Goal: Task Accomplishment & Management: Complete application form

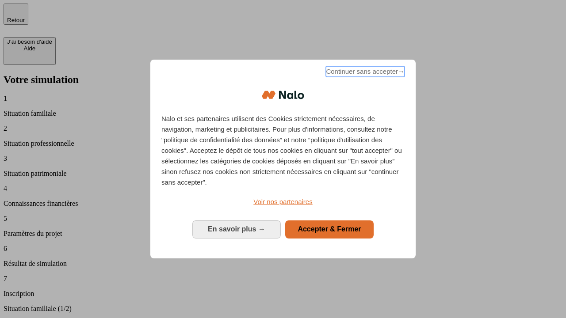
click at [364, 73] on span "Continuer sans accepter →" at bounding box center [365, 71] width 79 height 11
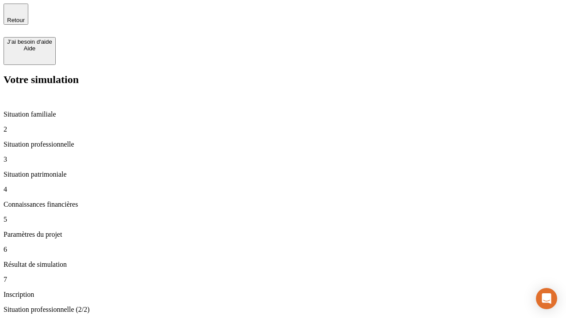
type input "30 000"
type input "1 000"
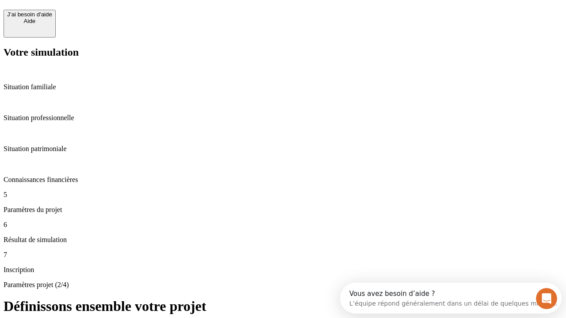
scroll to position [17, 0]
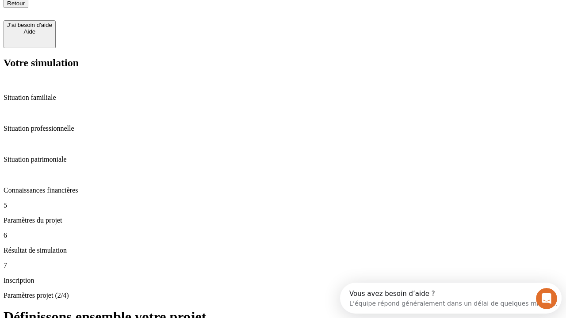
type input "65"
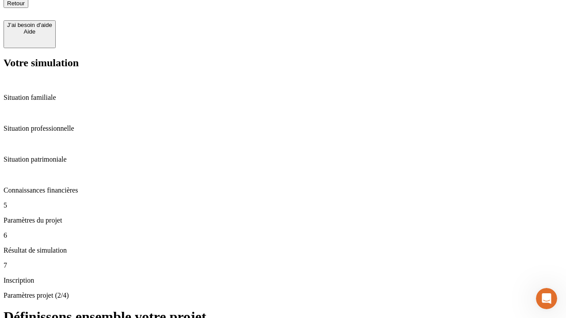
scroll to position [9, 0]
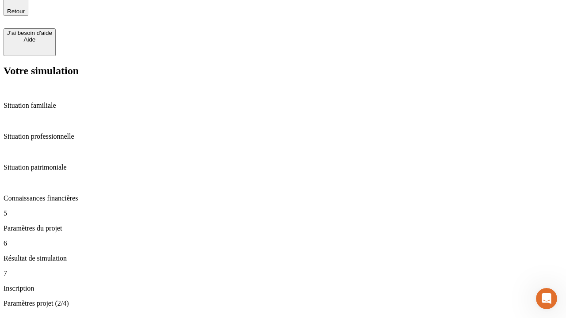
type input "5 000"
type input "640"
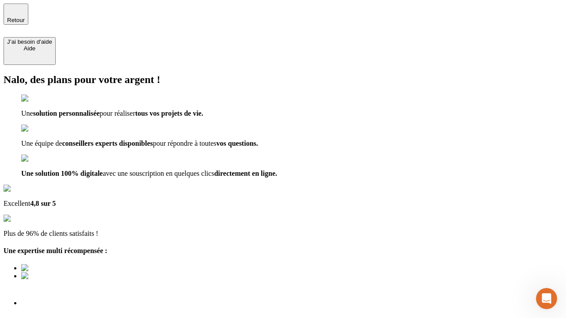
type input "[EMAIL_ADDRESS][DOMAIN_NAME]"
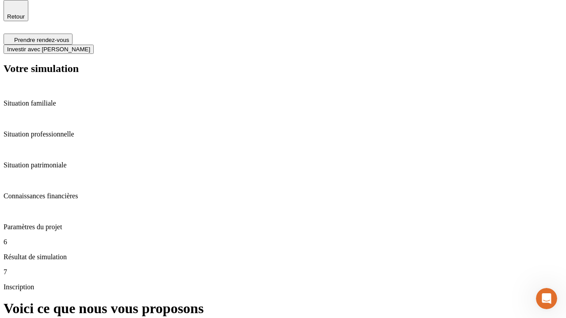
click at [90, 46] on span "Investir avec [PERSON_NAME]" at bounding box center [48, 49] width 83 height 7
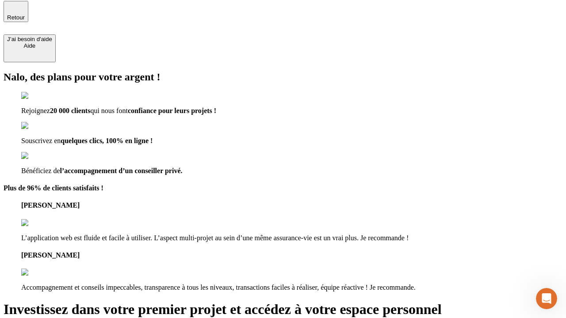
type input "[PERSON_NAME][EMAIL_ADDRESS][DOMAIN_NAME]"
